Goal: Navigation & Orientation: Go to known website

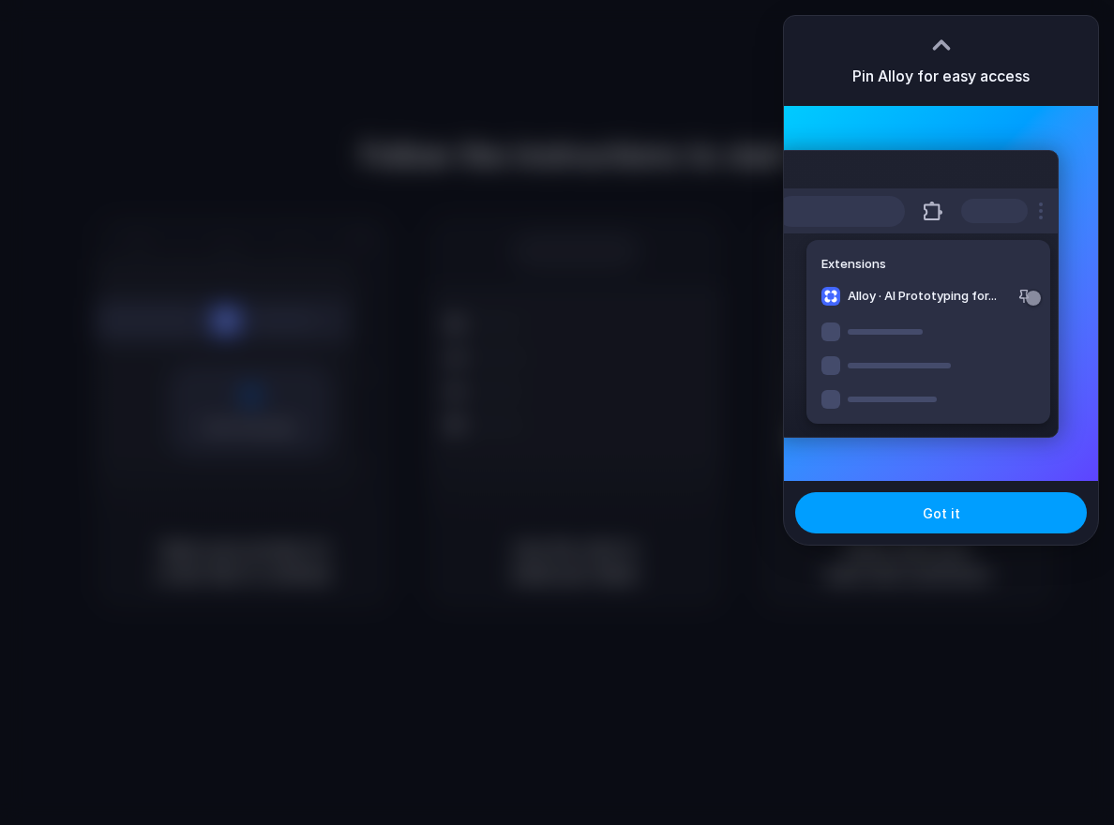
click at [892, 517] on button "Got it" at bounding box center [941, 512] width 292 height 41
